Goal: Task Accomplishment & Management: Complete application form

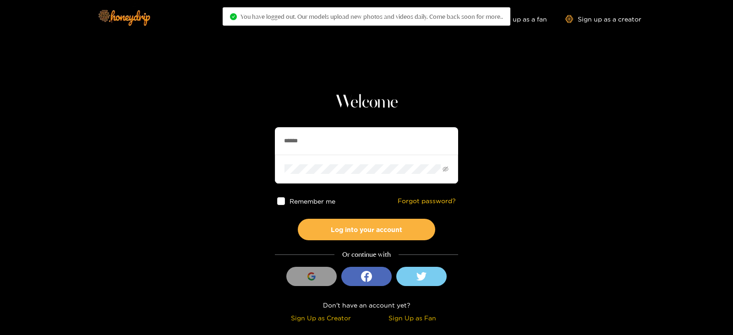
click at [349, 150] on input "******" at bounding box center [366, 140] width 183 height 27
type input "*"
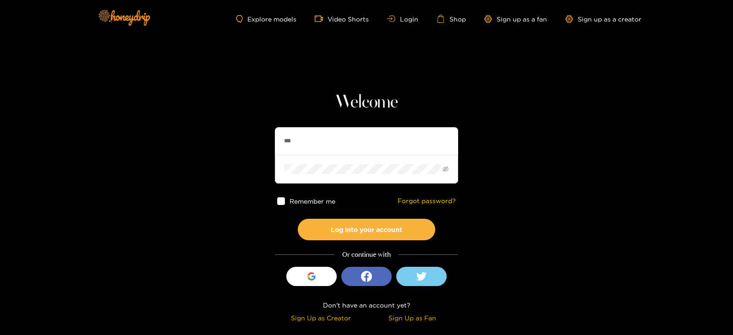
type input "**********"
click at [298, 219] on button "Log into your account" at bounding box center [366, 230] width 137 height 22
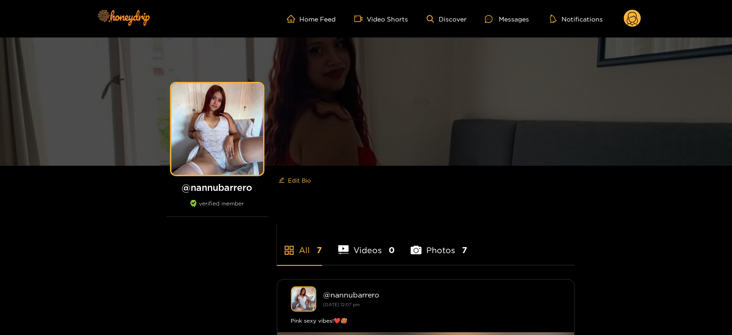
click at [608, 17] on ul "Home Feed Video Shorts Discover Messages Notifications" at bounding box center [464, 19] width 354 height 18
click at [624, 21] on circle at bounding box center [631, 18] width 17 height 17
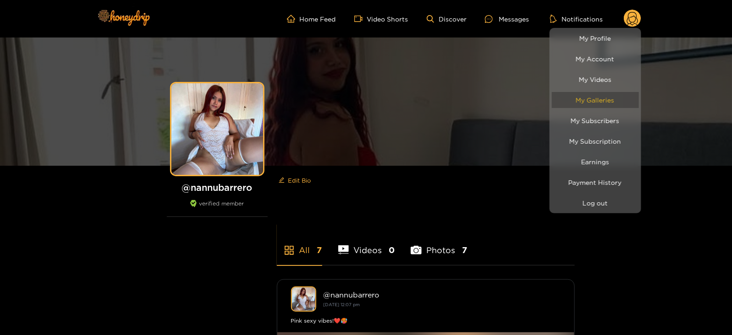
click at [596, 95] on link "My Galleries" at bounding box center [595, 100] width 87 height 16
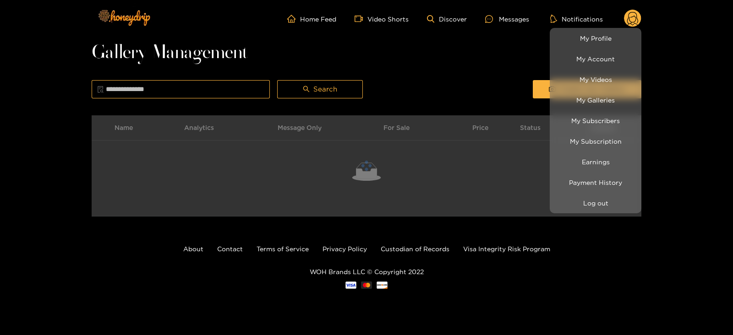
click at [526, 89] on div at bounding box center [366, 167] width 733 height 335
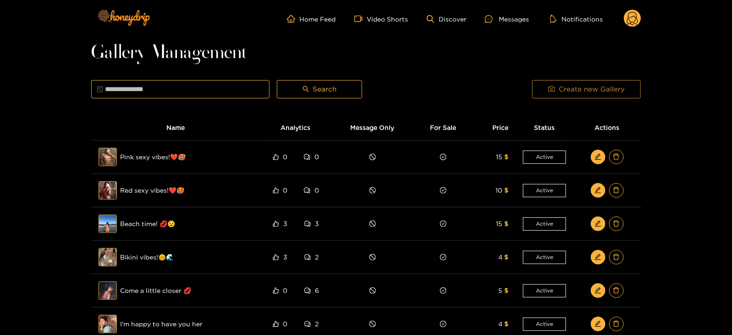
click at [546, 91] on button "Create new Gallery" at bounding box center [586, 89] width 109 height 18
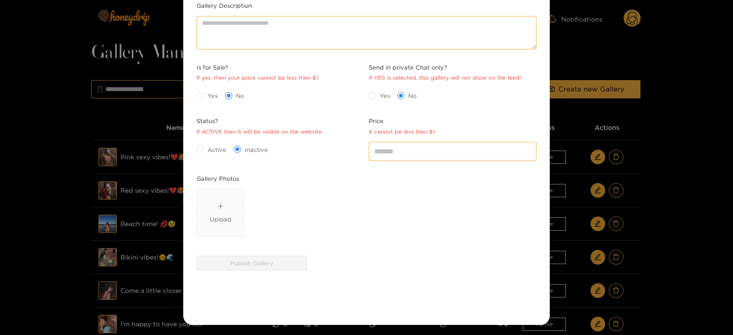
scroll to position [37, 0]
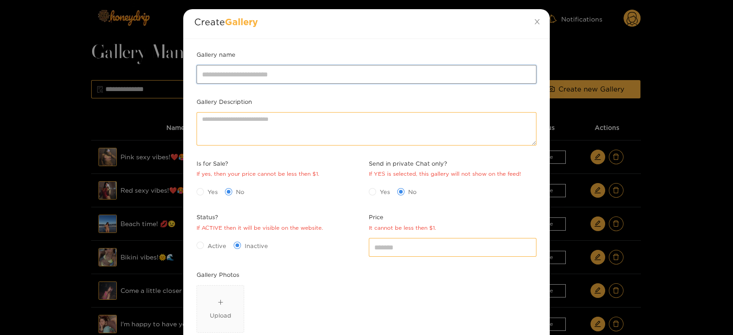
click at [233, 78] on input "Gallery name" at bounding box center [367, 74] width 340 height 18
type input "**********"
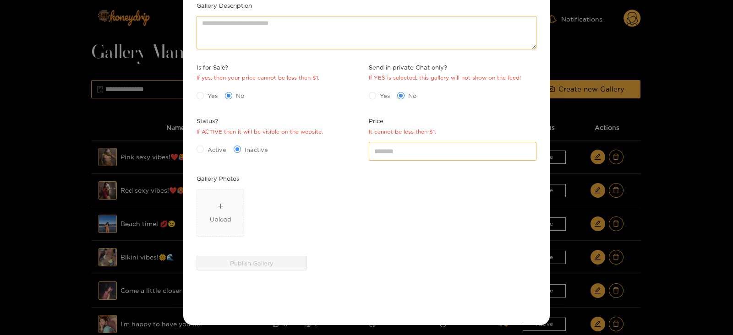
click at [208, 86] on div "Yes No" at bounding box center [280, 95] width 172 height 19
click at [208, 91] on label "Yes" at bounding box center [209, 96] width 25 height 10
click at [212, 160] on div "Status? If ACTIVE then it will be visible on the website. Active Inactive" at bounding box center [280, 144] width 172 height 57
click at [201, 154] on div "Active Inactive" at bounding box center [281, 149] width 168 height 15
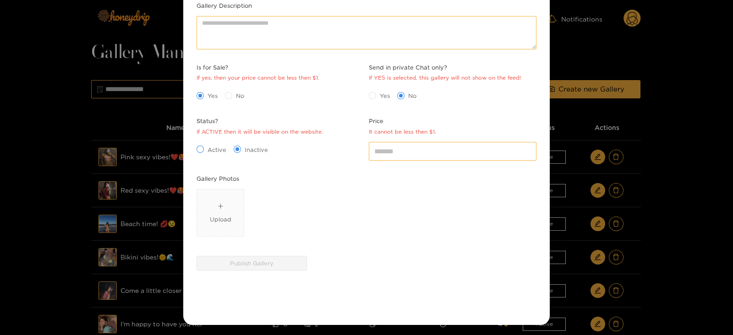
click at [201, 152] on span at bounding box center [200, 149] width 7 height 7
click at [405, 161] on div "*" at bounding box center [452, 151] width 172 height 23
click at [387, 144] on input "*" at bounding box center [453, 151] width 168 height 18
type input "*"
click at [191, 202] on div "**********" at bounding box center [366, 134] width 366 height 382
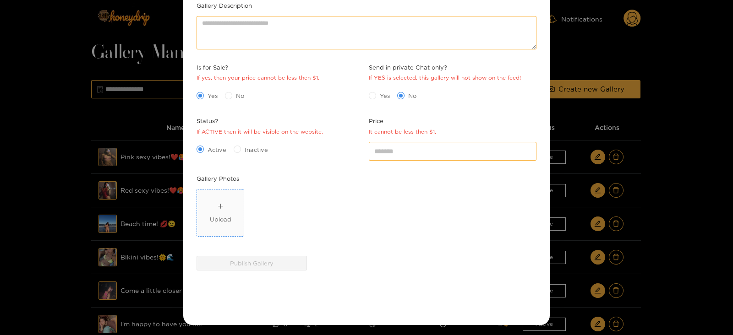
click at [223, 208] on div "Upload" at bounding box center [221, 213] width 22 height 22
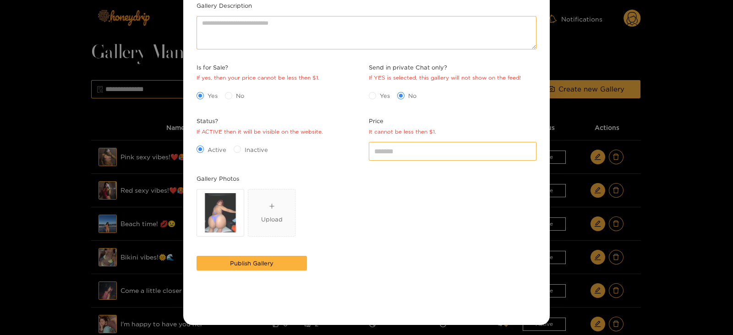
click at [262, 254] on div "Publish Gallery" at bounding box center [251, 263] width 115 height 19
click at [262, 256] on button "Publish Gallery" at bounding box center [252, 263] width 110 height 15
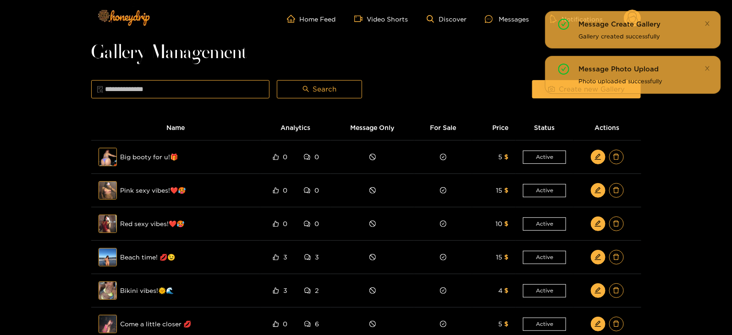
click at [545, 94] on div "Message Create Gallery Gallery created successfully Message Photo Upload Photo …" at bounding box center [633, 56] width 176 height 90
click at [526, 94] on div at bounding box center [447, 89] width 163 height 23
click at [528, 92] on div "Create new Gallery" at bounding box center [586, 89] width 116 height 23
click at [536, 92] on button "Create new Gallery" at bounding box center [586, 89] width 109 height 18
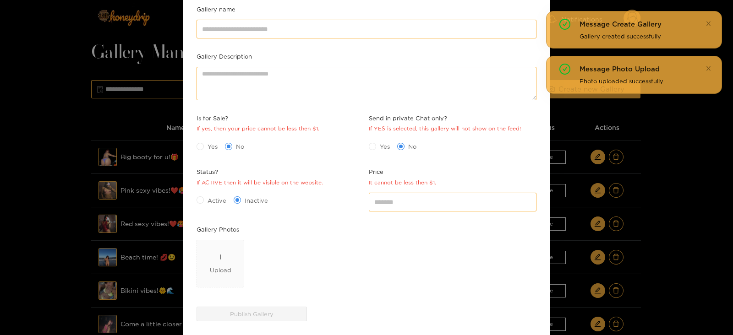
scroll to position [82, 0]
click at [213, 257] on div "Upload" at bounding box center [221, 263] width 22 height 22
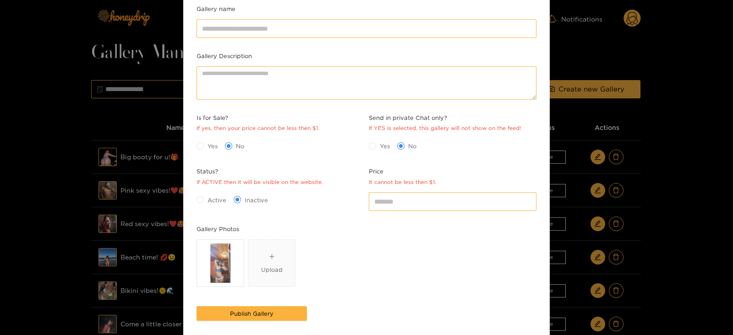
click at [212, 204] on div "Active Inactive" at bounding box center [281, 199] width 168 height 15
click at [202, 145] on span at bounding box center [200, 145] width 7 height 7
click at [203, 205] on div "Active Inactive" at bounding box center [281, 199] width 168 height 15
click at [205, 202] on span "Active" at bounding box center [217, 200] width 26 height 9
drag, startPoint x: 396, startPoint y: 200, endPoint x: 351, endPoint y: 204, distance: 45.1
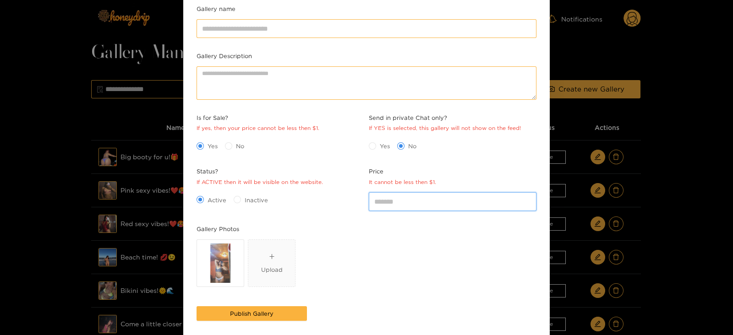
click at [351, 204] on div "Gallery name Gallery Description Is for Sale? If yes, then your price cannot be…" at bounding box center [366, 184] width 344 height 361
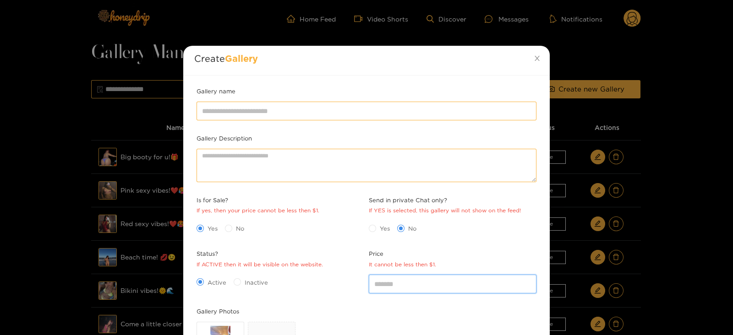
type input "*"
click at [250, 122] on div "Gallery name" at bounding box center [366, 110] width 344 height 47
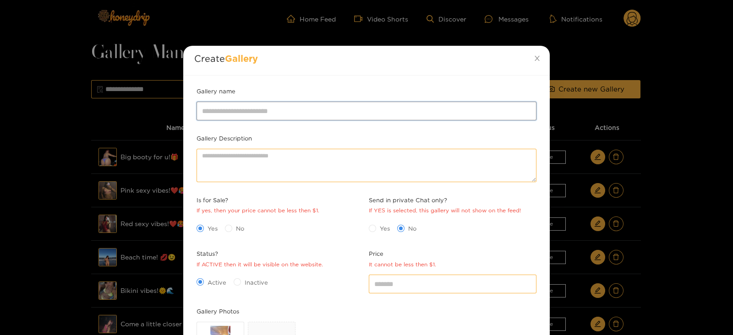
click at [239, 107] on input "Gallery name" at bounding box center [367, 111] width 340 height 18
type input "**********"
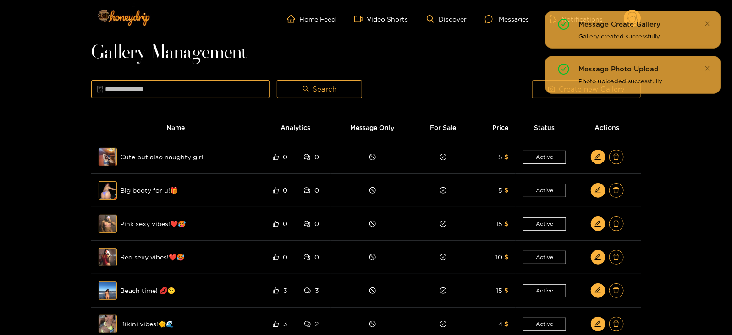
click at [541, 88] on button "Create new Gallery" at bounding box center [586, 89] width 109 height 18
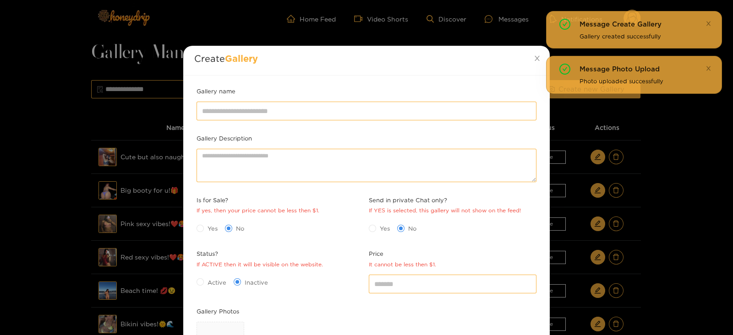
scroll to position [133, 0]
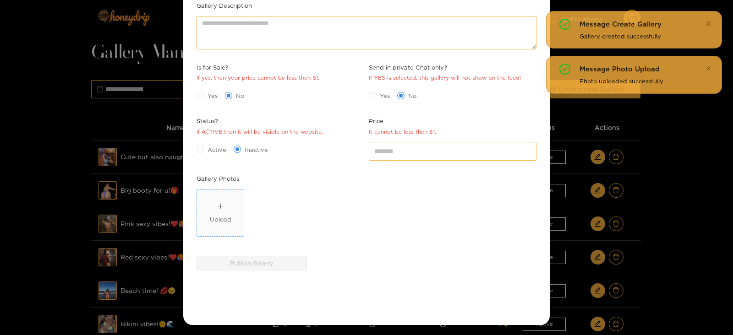
click at [229, 195] on span "Upload" at bounding box center [220, 213] width 47 height 47
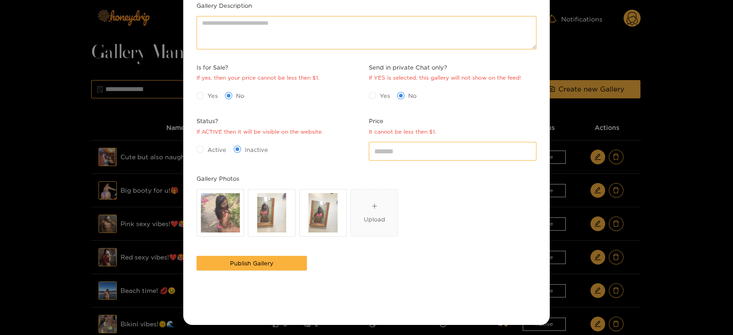
click at [476, 187] on div "Captura de pantalla [DATE] 123050.png Captura de pantalla [DATE] 123055.png Cap…" at bounding box center [366, 215] width 344 height 56
click at [443, 159] on div "*" at bounding box center [452, 151] width 172 height 23
click at [421, 150] on input "*" at bounding box center [453, 151] width 168 height 18
type input "**"
click at [204, 93] on span "Yes" at bounding box center [212, 95] width 17 height 9
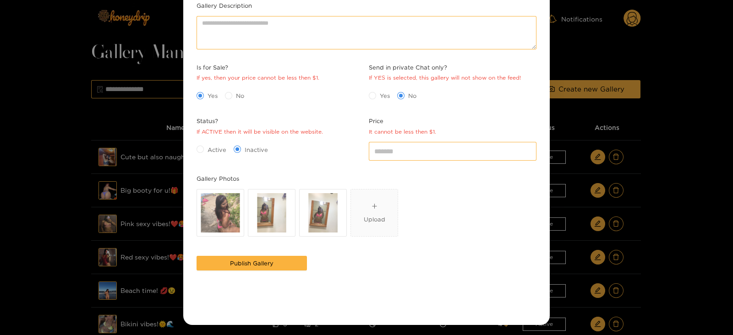
click at [217, 156] on div "Active Inactive" at bounding box center [281, 149] width 168 height 15
click at [207, 149] on span "Active" at bounding box center [217, 149] width 26 height 9
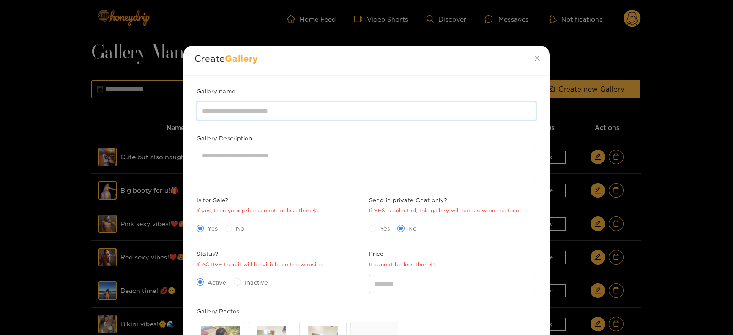
click at [242, 108] on input "Gallery name" at bounding box center [367, 111] width 340 height 18
type input "*"
type input "**********"
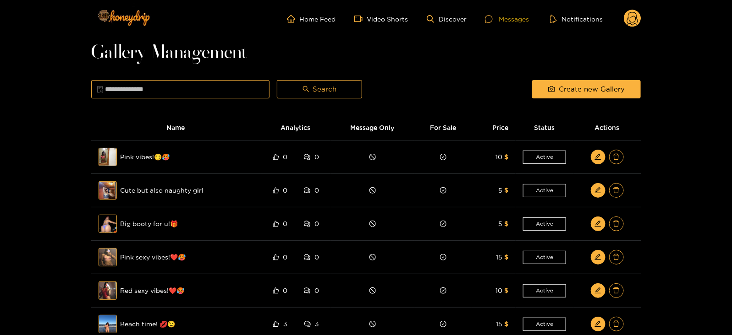
click at [497, 14] on div "Messages" at bounding box center [507, 19] width 44 height 11
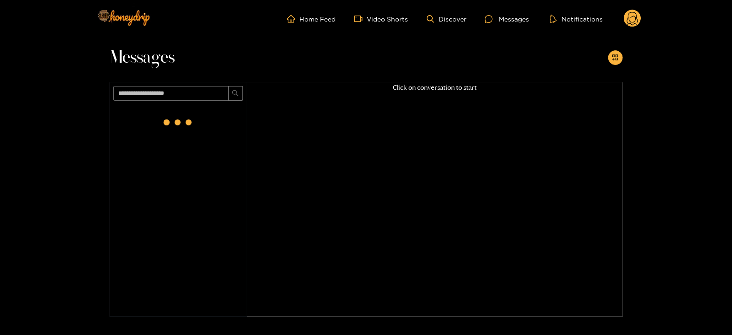
click at [638, 19] on circle at bounding box center [631, 18] width 17 height 17
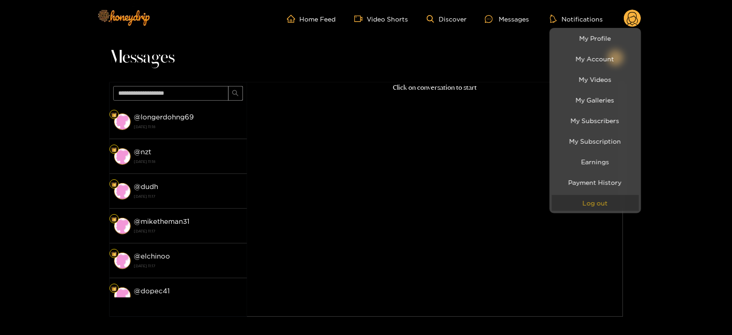
click at [586, 200] on button "Log out" at bounding box center [595, 203] width 87 height 16
